Goal: Navigation & Orientation: Find specific page/section

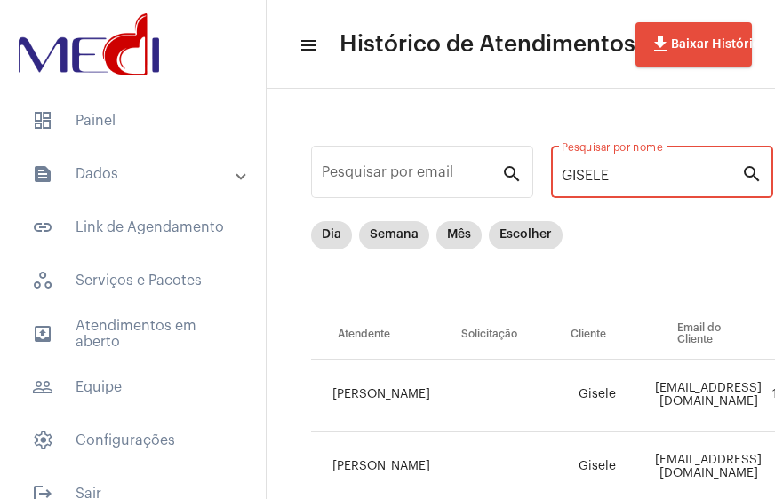
scroll to position [89, 518]
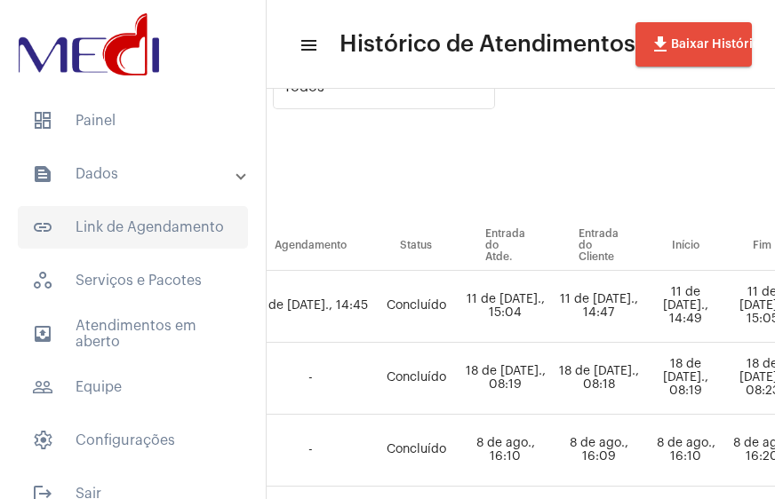
click at [136, 218] on span "link_outlined Link de Agendamento" at bounding box center [133, 227] width 230 height 43
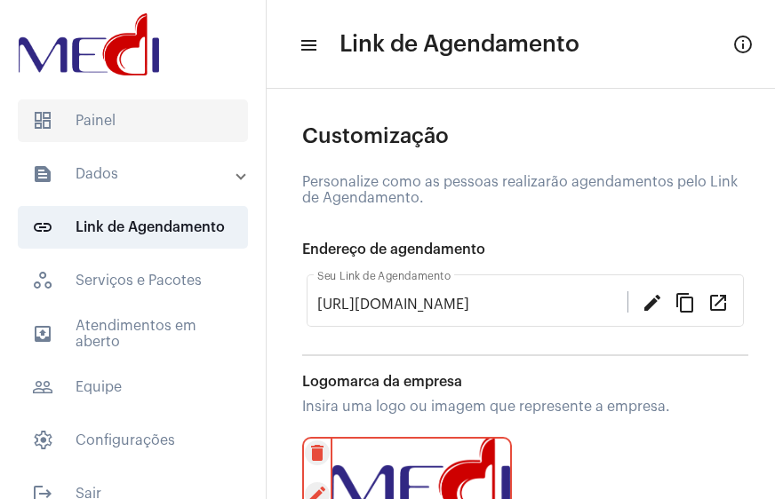
click at [105, 140] on span "dashboard Painel" at bounding box center [133, 121] width 230 height 43
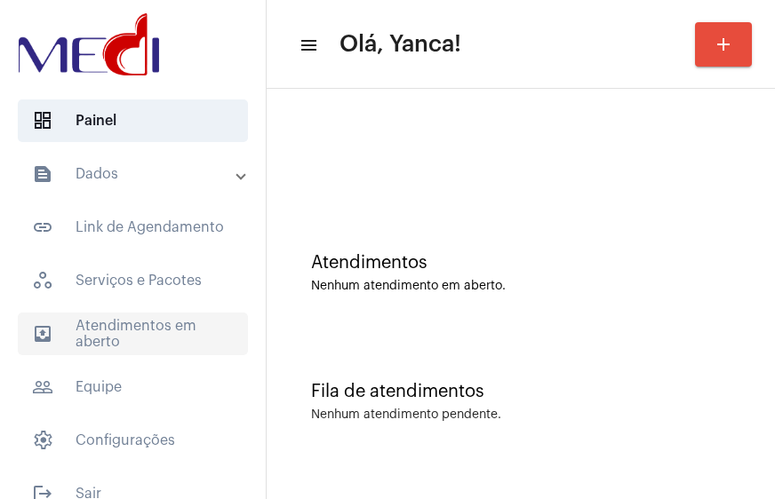
click at [173, 332] on span "outbox_outline Atendimentos em aberto" at bounding box center [133, 334] width 230 height 43
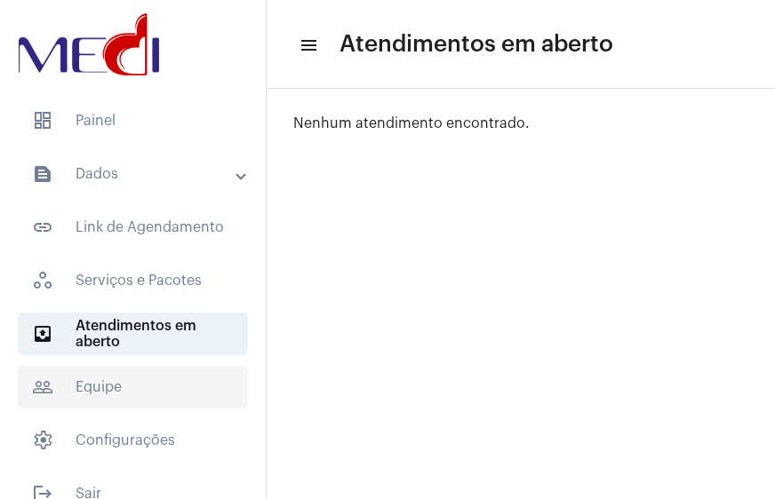
click at [115, 383] on span "people_outline Equipe" at bounding box center [133, 387] width 230 height 43
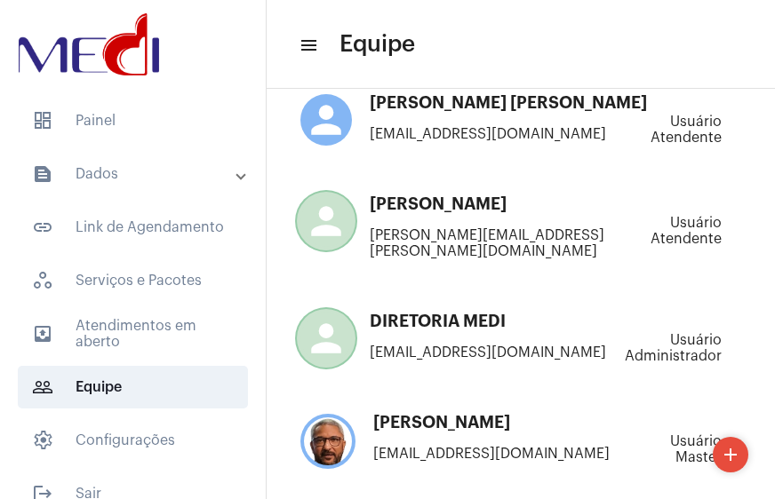
scroll to position [396, 0]
